Goal: Transaction & Acquisition: Purchase product/service

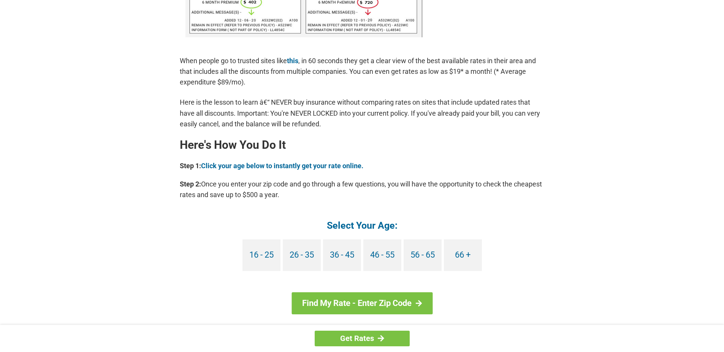
scroll to position [570, 0]
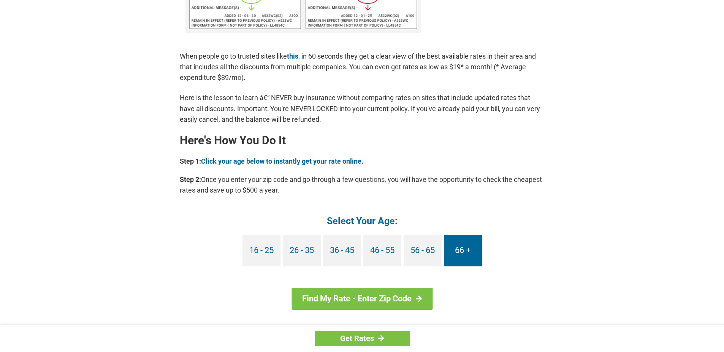
click at [452, 256] on link "66 +" at bounding box center [463, 251] width 38 height 32
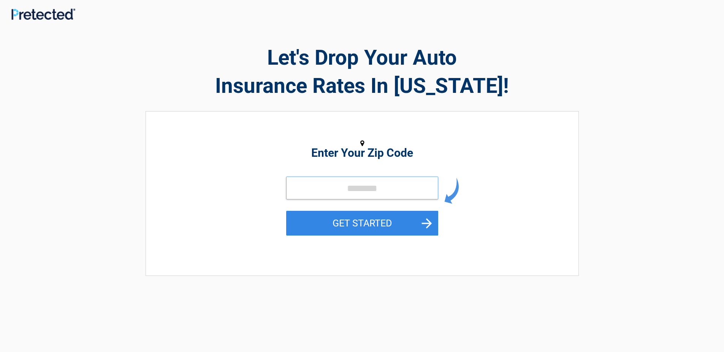
click at [389, 195] on input "tel" at bounding box center [362, 187] width 152 height 23
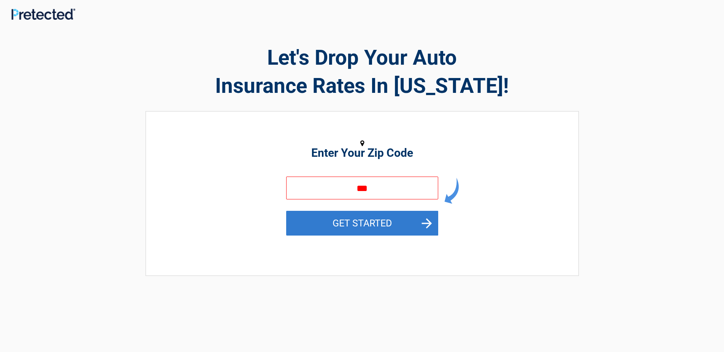
click at [425, 222] on button "GET STARTED" at bounding box center [362, 223] width 152 height 25
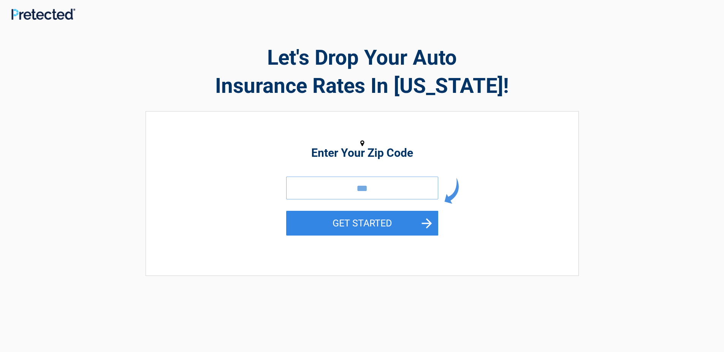
click at [383, 187] on input "***" at bounding box center [362, 187] width 152 height 23
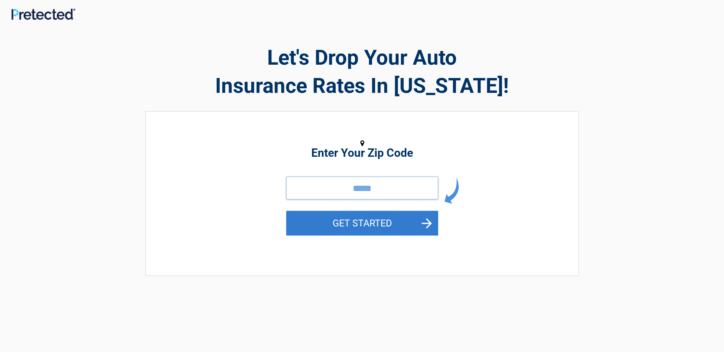
type input "*****"
click at [376, 221] on button "GET STARTED" at bounding box center [362, 223] width 152 height 25
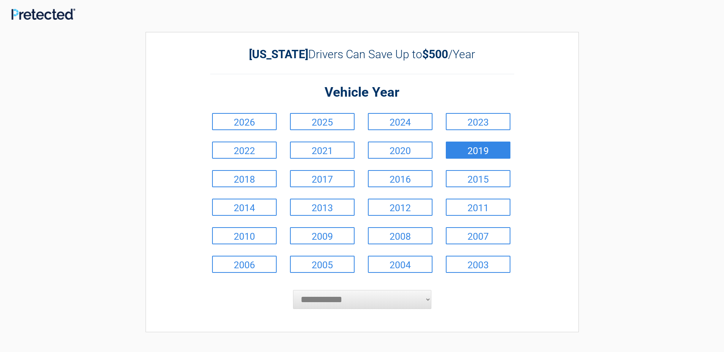
click at [455, 153] on link "2019" at bounding box center [478, 149] width 65 height 17
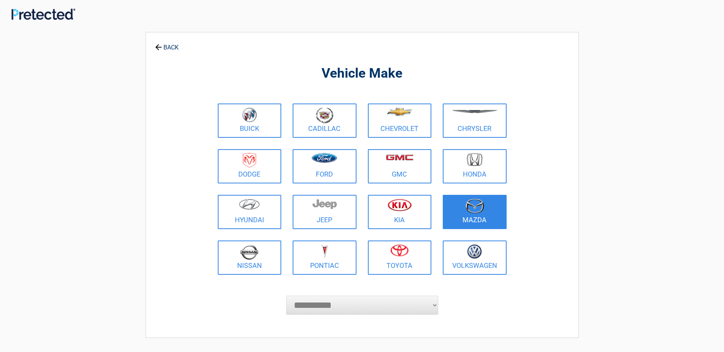
click at [478, 212] on img at bounding box center [474, 205] width 19 height 15
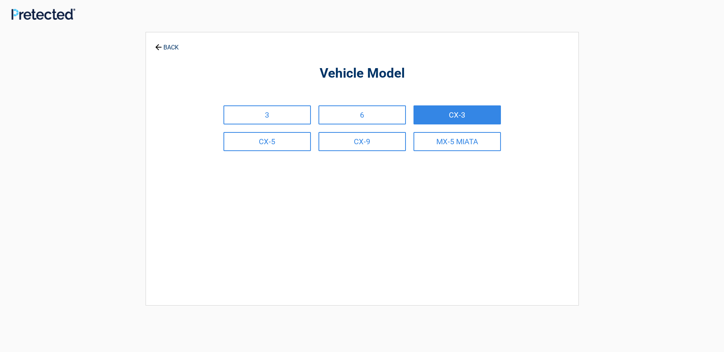
click at [445, 117] on link "CX-3" at bounding box center [457, 114] width 87 height 19
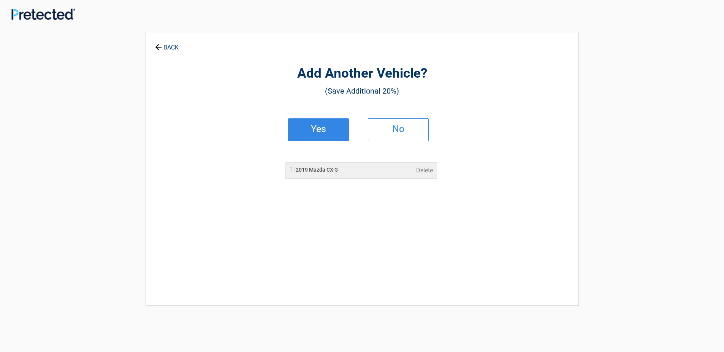
click at [334, 128] on h2 "Yes" at bounding box center [318, 128] width 45 height 5
